Goal: Complete application form

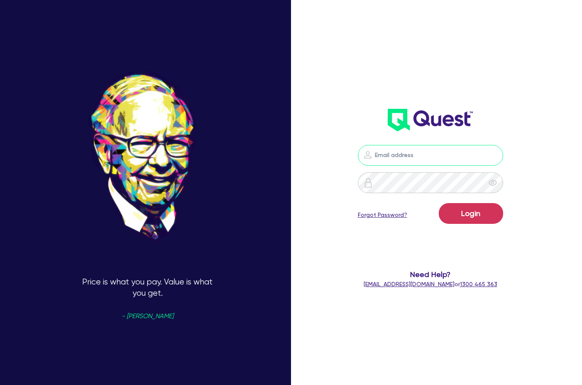
type input "[PERSON_NAME][EMAIL_ADDRESS][DOMAIN_NAME]"
click at [472, 219] on button "Login" at bounding box center [471, 213] width 64 height 21
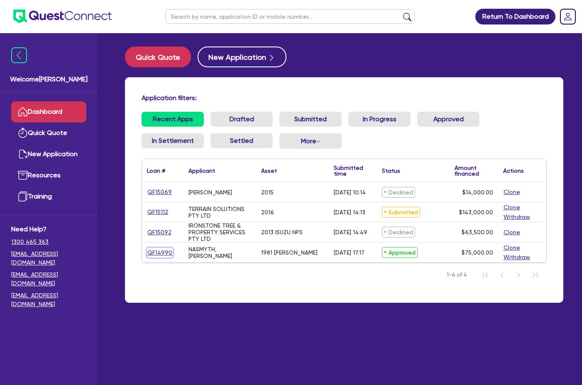
click at [162, 249] on link "QF14990" at bounding box center [160, 253] width 26 height 10
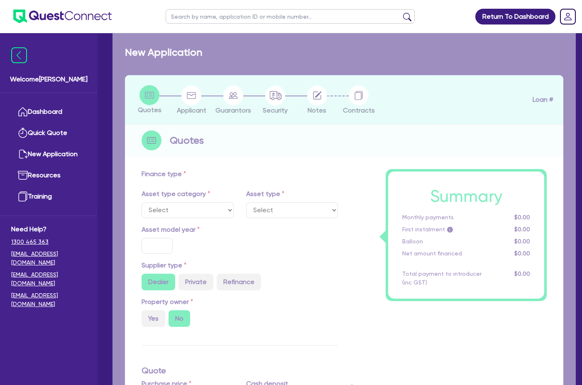
select select "PRIMARY_ASSETS"
type input "1981"
radio input "false"
radio input "true"
type input "75,000"
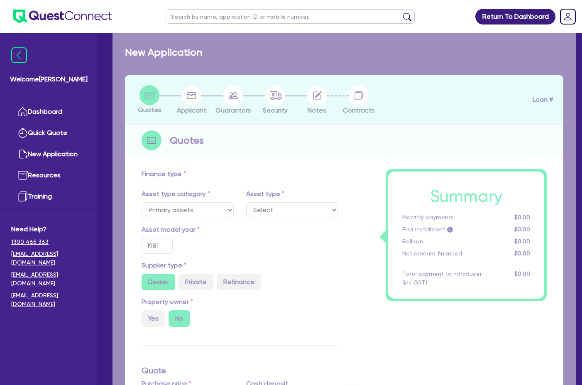
type input "13"
type input "9,750"
type input "17.95"
select select "HEAVY_TRUCKS"
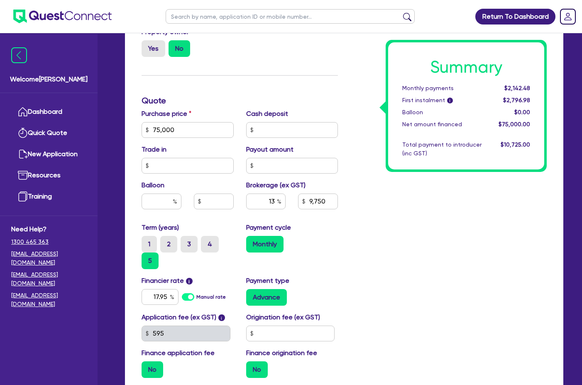
scroll to position [297, 0]
